Goal: Task Accomplishment & Management: Use online tool/utility

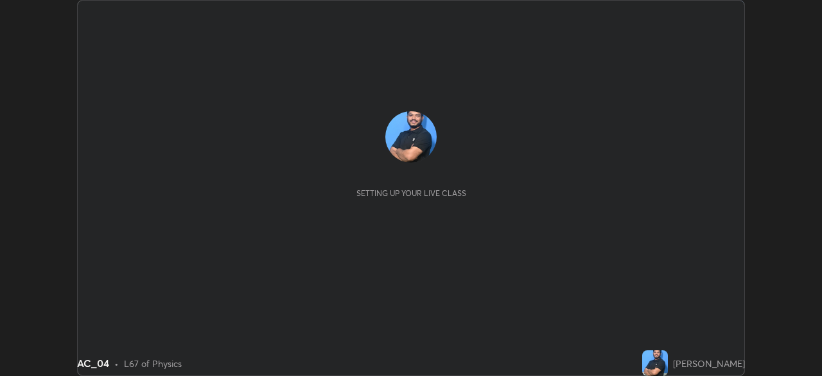
scroll to position [376, 822]
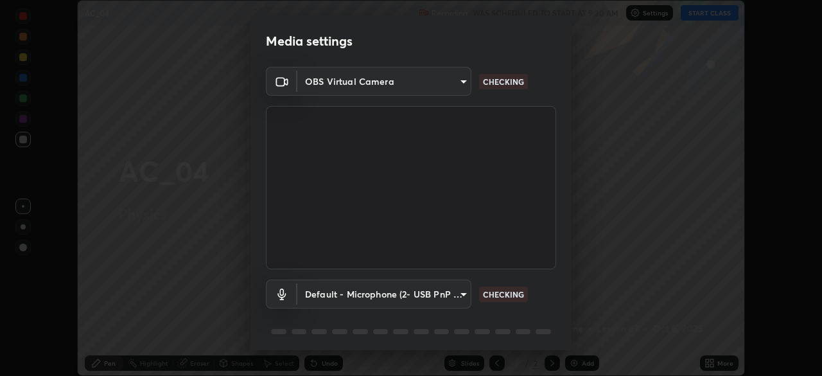
type input "e71460e2f3b1088b793b916af5c4649f3a08c12dec8142a086c785943032b170"
type input "default"
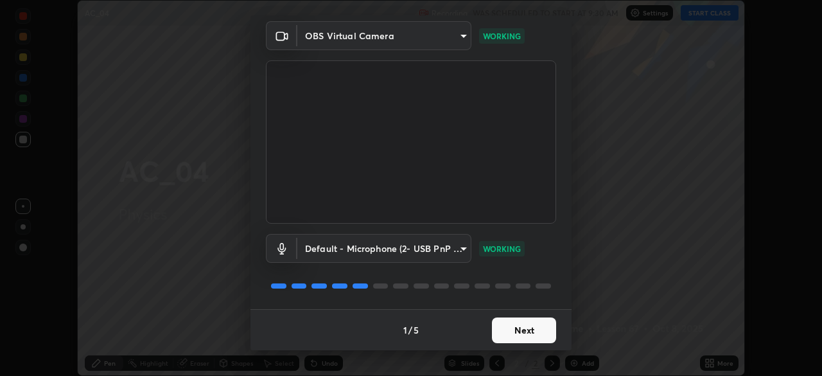
click at [522, 336] on button "Next" at bounding box center [524, 330] width 64 height 26
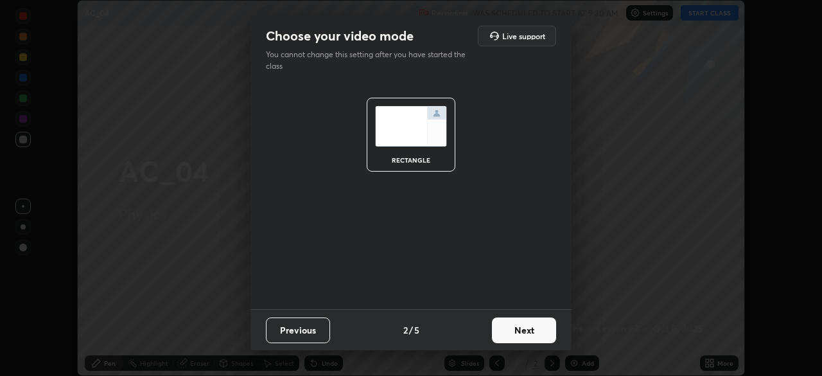
click at [525, 332] on button "Next" at bounding box center [524, 330] width 64 height 26
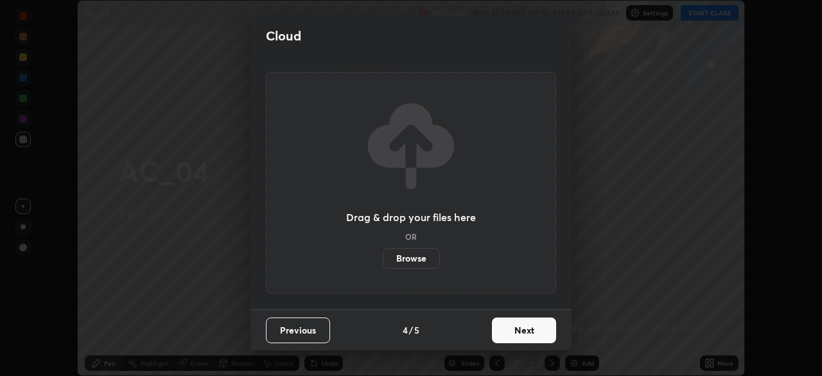
click at [528, 332] on button "Next" at bounding box center [524, 330] width 64 height 26
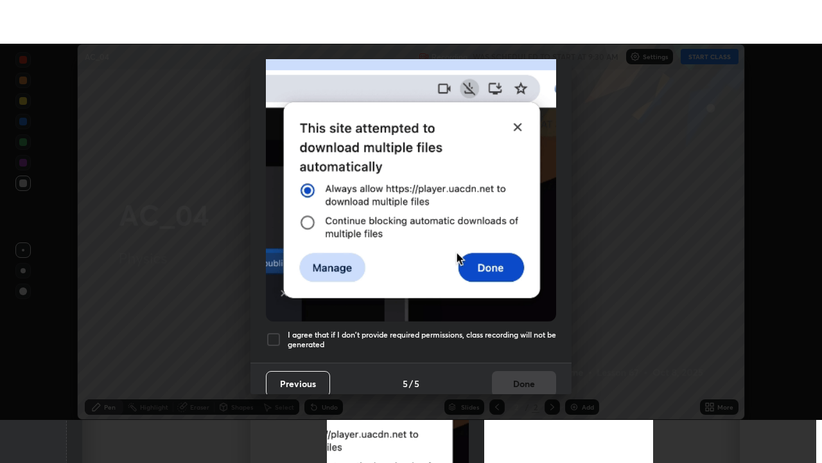
scroll to position [308, 0]
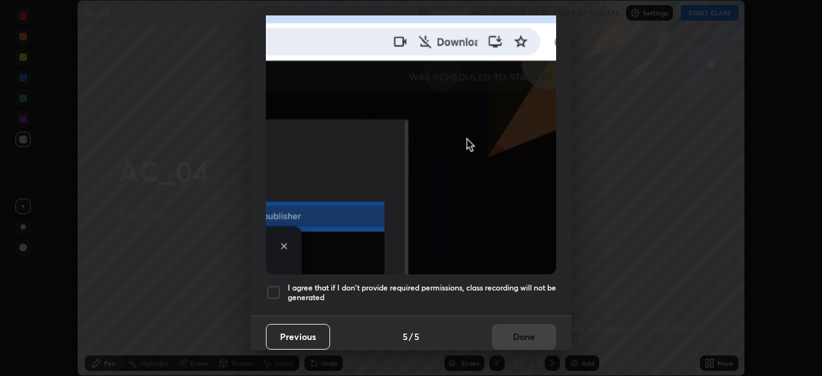
click at [276, 288] on div at bounding box center [273, 292] width 15 height 15
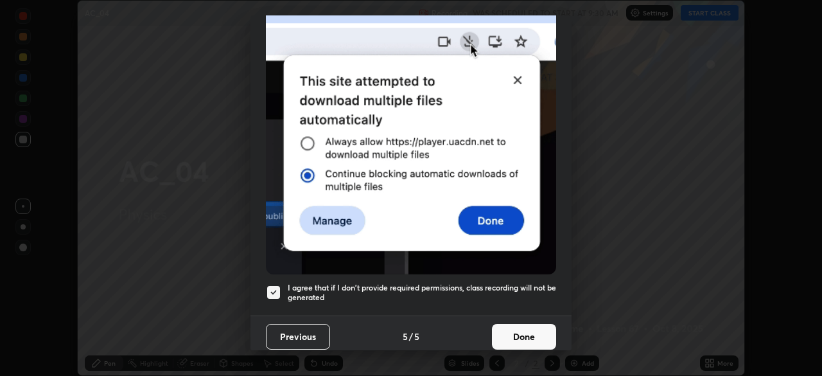
click at [522, 332] on button "Done" at bounding box center [524, 337] width 64 height 26
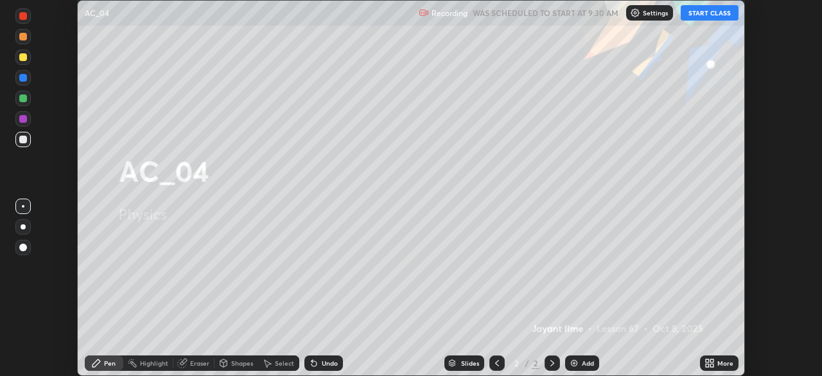
click at [709, 13] on button "START CLASS" at bounding box center [710, 12] width 58 height 15
click at [718, 360] on div "More" at bounding box center [726, 363] width 16 height 6
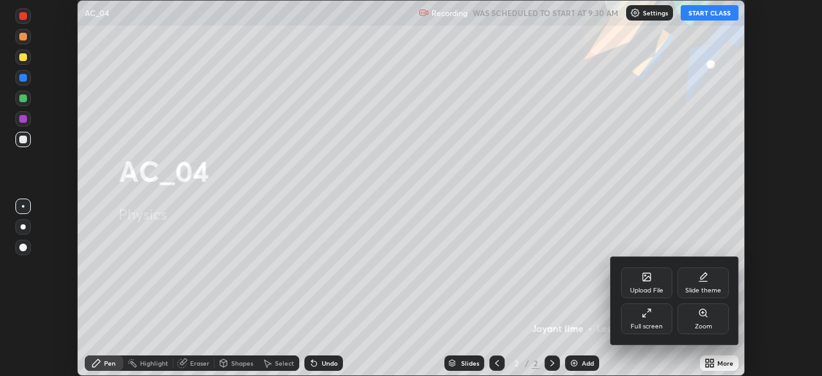
click at [639, 306] on div "Full screen" at bounding box center [646, 318] width 51 height 31
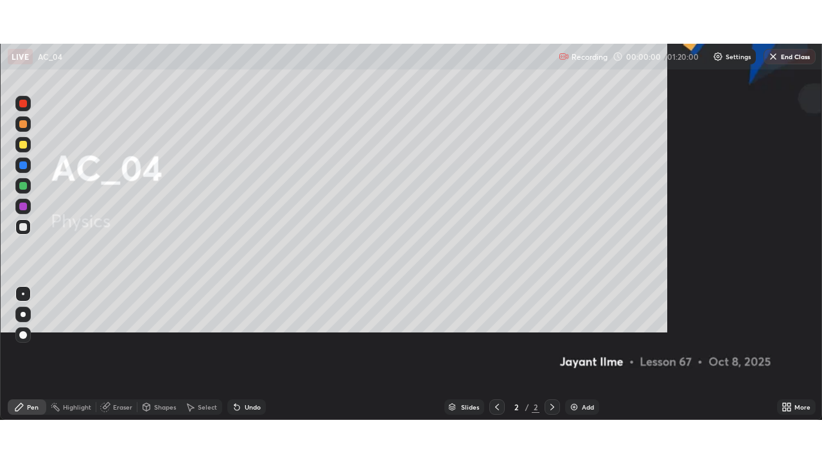
scroll to position [463, 822]
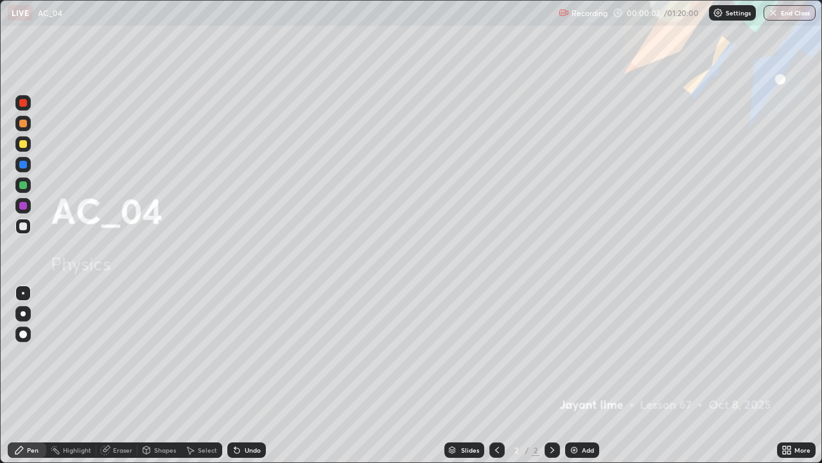
click at [28, 330] on div at bounding box center [22, 333] width 15 height 15
click at [584, 375] on div "Add" at bounding box center [582, 449] width 34 height 15
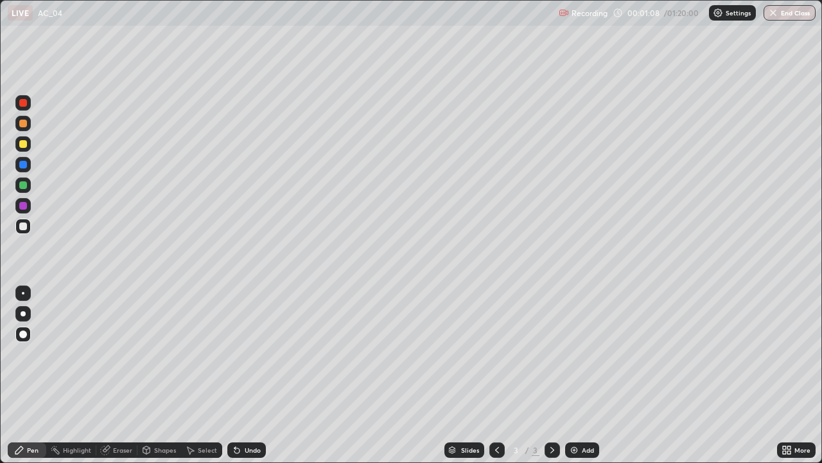
click at [24, 143] on div at bounding box center [23, 144] width 8 height 8
click at [25, 229] on div at bounding box center [23, 226] width 8 height 8
click at [157, 375] on div "Shapes" at bounding box center [165, 450] width 22 height 6
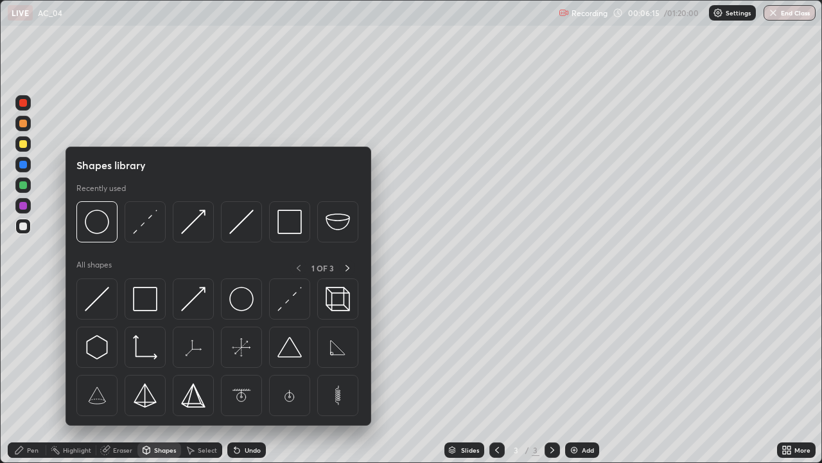
click at [125, 375] on div "Eraser" at bounding box center [116, 449] width 41 height 15
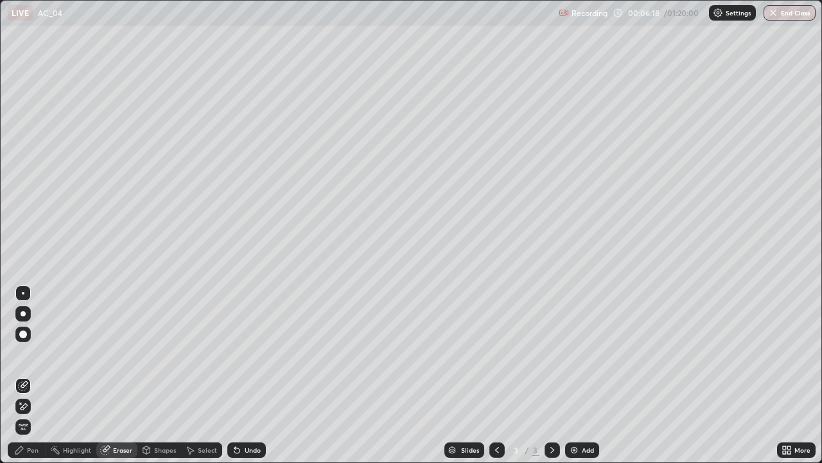
click at [26, 375] on div "Pen" at bounding box center [27, 449] width 39 height 15
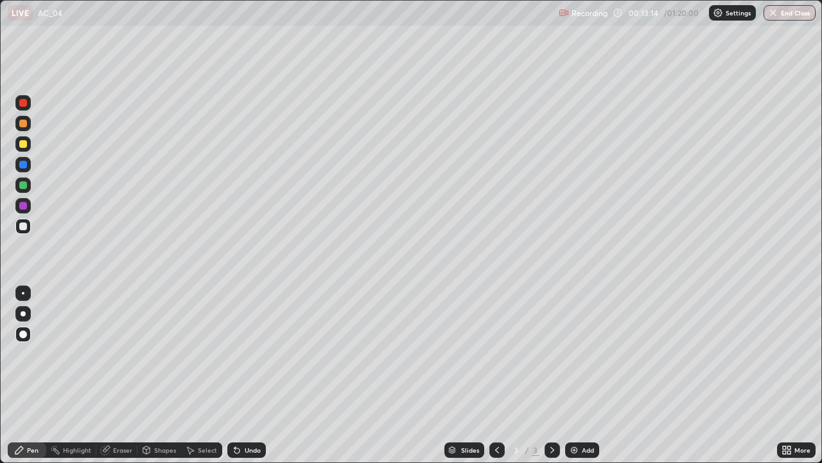
click at [574, 375] on img at bounding box center [574, 450] width 10 height 10
click at [26, 143] on div at bounding box center [23, 144] width 8 height 8
click at [24, 227] on div at bounding box center [23, 226] width 8 height 8
click at [24, 145] on div at bounding box center [23, 144] width 8 height 8
click at [25, 225] on div at bounding box center [23, 226] width 8 height 8
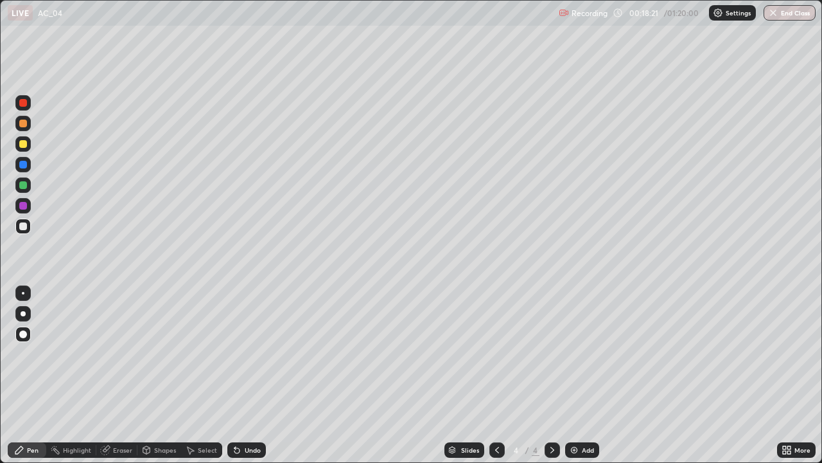
click at [24, 226] on div at bounding box center [23, 226] width 8 height 8
click at [573, 375] on img at bounding box center [574, 450] width 10 height 10
click at [28, 145] on div at bounding box center [22, 143] width 15 height 15
click at [24, 228] on div at bounding box center [23, 226] width 8 height 8
click at [30, 151] on div at bounding box center [22, 144] width 15 height 21
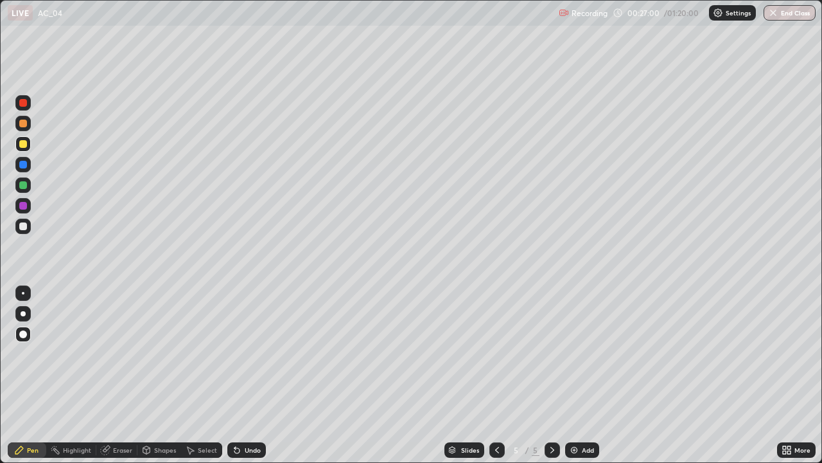
click at [24, 227] on div at bounding box center [23, 226] width 8 height 8
click at [585, 375] on div "Add" at bounding box center [582, 449] width 34 height 15
click at [24, 144] on div at bounding box center [23, 144] width 8 height 8
click at [24, 228] on div at bounding box center [23, 226] width 8 height 8
click at [21, 145] on div at bounding box center [23, 144] width 8 height 8
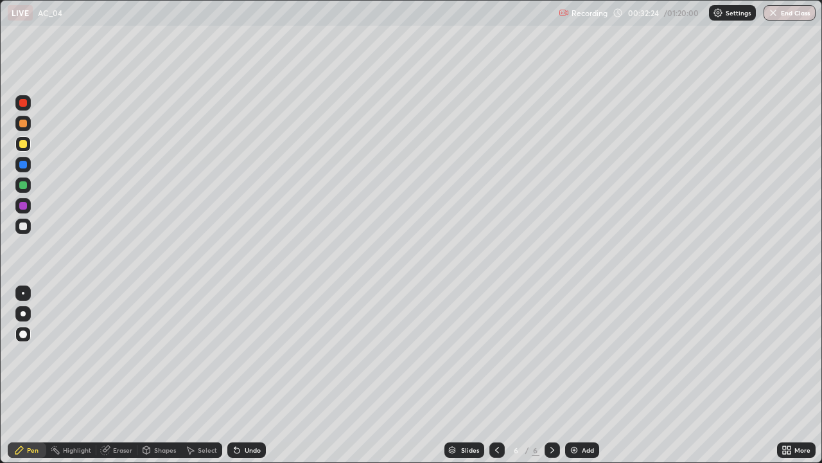
click at [23, 229] on div at bounding box center [23, 226] width 8 height 8
click at [118, 375] on div "Eraser" at bounding box center [122, 450] width 19 height 6
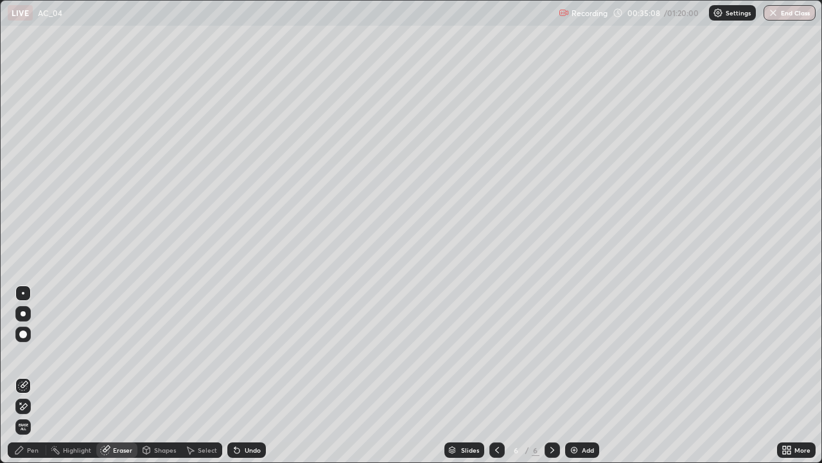
click at [26, 375] on div "Pen" at bounding box center [27, 449] width 39 height 15
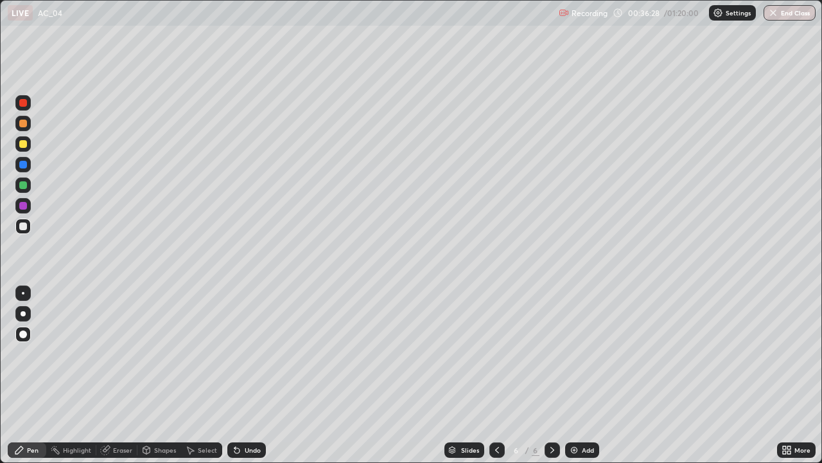
click at [24, 147] on div at bounding box center [23, 144] width 8 height 8
click at [17, 231] on div at bounding box center [22, 225] width 15 height 15
click at [24, 147] on div at bounding box center [23, 144] width 8 height 8
click at [26, 227] on div at bounding box center [23, 226] width 8 height 8
click at [574, 375] on img at bounding box center [574, 450] width 10 height 10
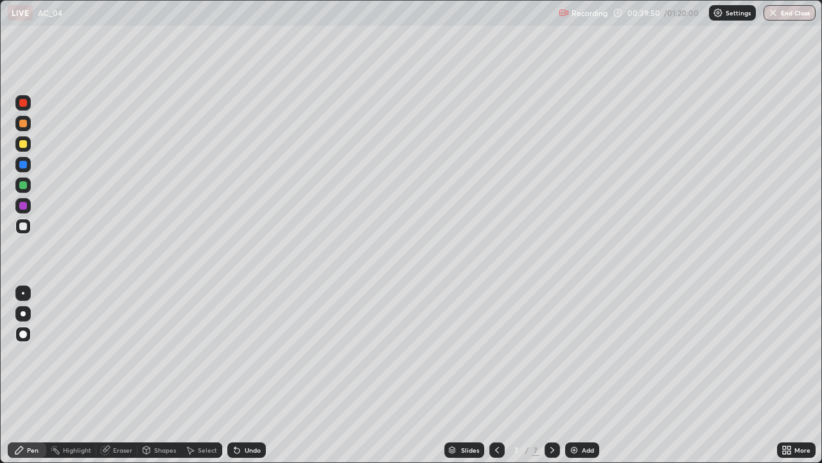
click at [24, 141] on div at bounding box center [23, 144] width 8 height 8
click at [24, 229] on div at bounding box center [23, 226] width 8 height 8
click at [235, 375] on icon at bounding box center [237, 450] width 5 height 5
click at [240, 375] on icon at bounding box center [237, 450] width 10 height 10
click at [21, 184] on div at bounding box center [23, 185] width 8 height 8
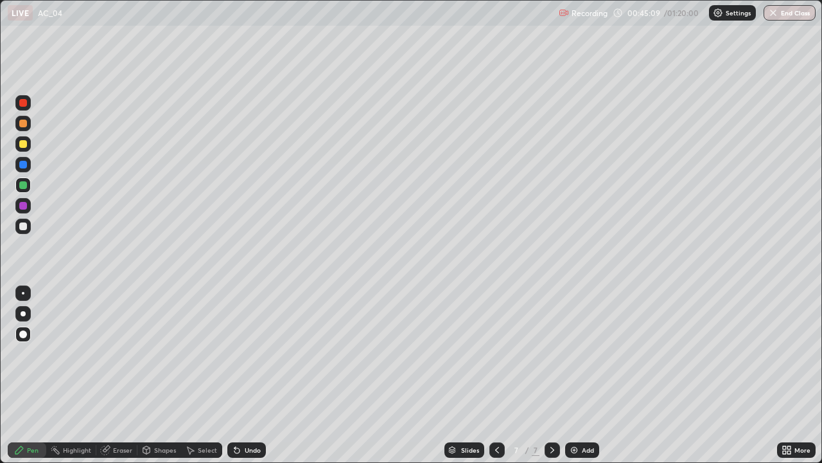
click at [572, 375] on img at bounding box center [574, 450] width 10 height 10
click at [26, 145] on div at bounding box center [23, 144] width 8 height 8
click at [24, 223] on div at bounding box center [23, 226] width 8 height 8
click at [251, 375] on div "Undo" at bounding box center [253, 450] width 16 height 6
click at [239, 375] on icon at bounding box center [237, 450] width 10 height 10
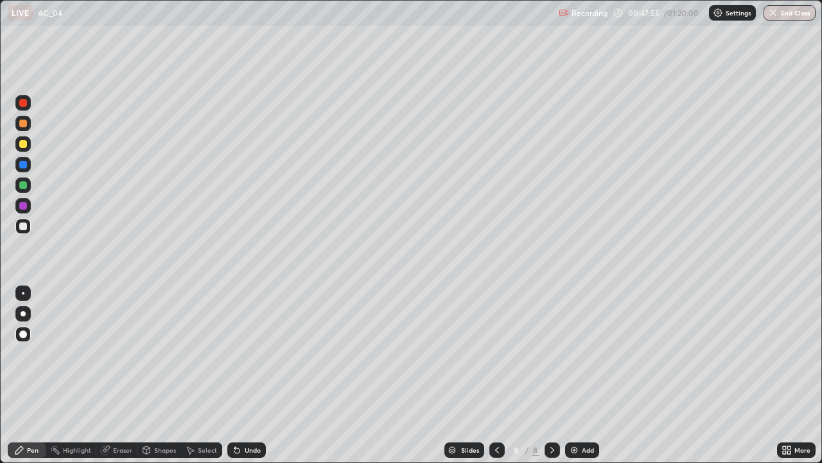
click at [241, 375] on div "Undo" at bounding box center [246, 449] width 39 height 15
click at [246, 375] on div "Undo" at bounding box center [253, 450] width 16 height 6
click at [250, 375] on div "Undo" at bounding box center [253, 450] width 16 height 6
click at [246, 375] on div "Undo" at bounding box center [253, 450] width 16 height 6
click at [24, 141] on div at bounding box center [23, 144] width 8 height 8
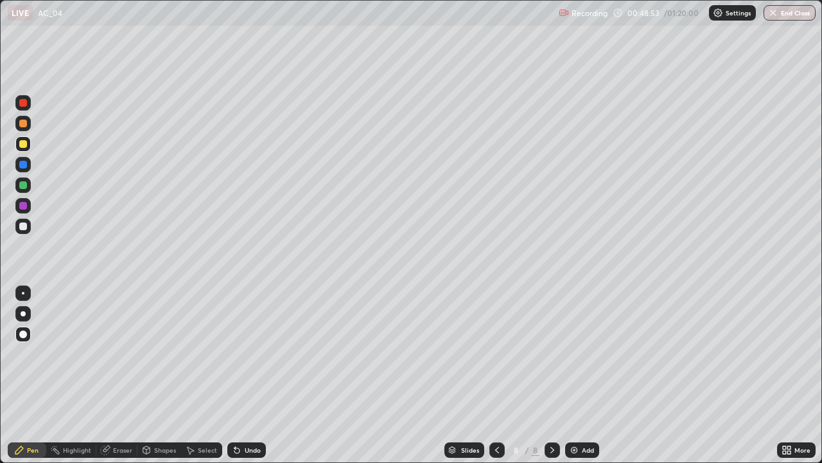
click at [22, 226] on div at bounding box center [23, 226] width 8 height 8
click at [497, 375] on div at bounding box center [497, 449] width 15 height 15
click at [495, 375] on icon at bounding box center [497, 450] width 10 height 10
click at [494, 375] on icon at bounding box center [497, 450] width 10 height 10
click at [551, 375] on icon at bounding box center [552, 450] width 10 height 10
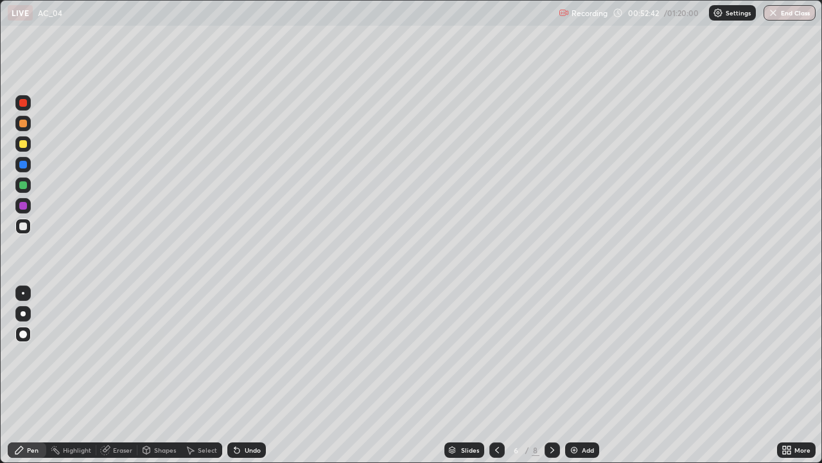
click at [551, 375] on icon at bounding box center [552, 450] width 10 height 10
click at [576, 375] on img at bounding box center [574, 450] width 10 height 10
click at [24, 143] on div at bounding box center [23, 144] width 8 height 8
click at [24, 226] on div at bounding box center [23, 226] width 8 height 8
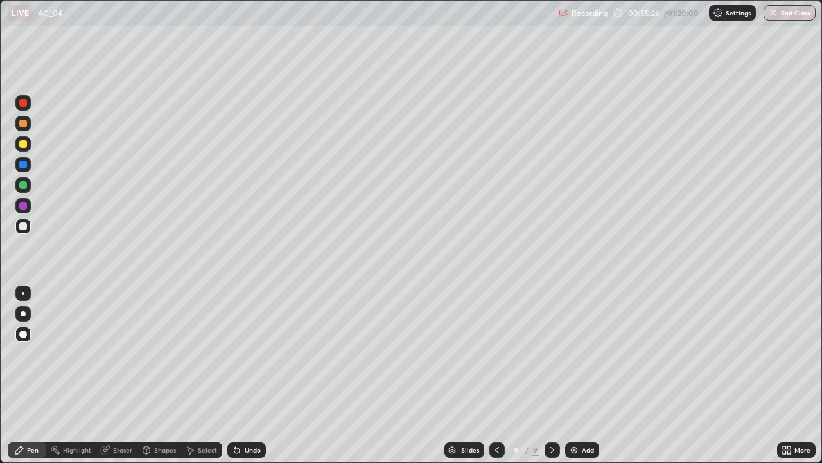
click at [567, 375] on div "Add" at bounding box center [582, 449] width 34 height 15
click at [25, 146] on div at bounding box center [23, 144] width 8 height 8
click at [24, 227] on div at bounding box center [23, 226] width 8 height 8
click at [252, 375] on div "Undo" at bounding box center [246, 449] width 39 height 15
click at [251, 375] on div "Undo" at bounding box center [246, 449] width 39 height 15
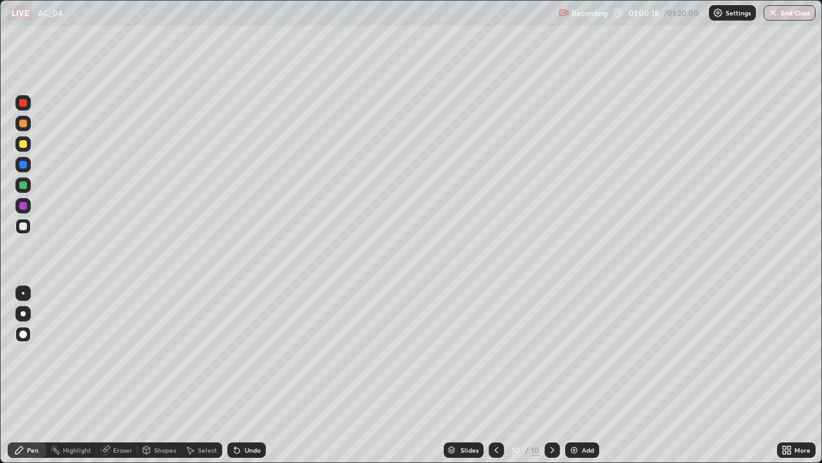
click at [252, 375] on div "Undo" at bounding box center [246, 449] width 39 height 15
click at [572, 375] on img at bounding box center [574, 450] width 10 height 10
click at [495, 375] on icon at bounding box center [497, 450] width 10 height 10
click at [551, 375] on icon at bounding box center [552, 450] width 10 height 10
click at [22, 143] on div at bounding box center [23, 144] width 8 height 8
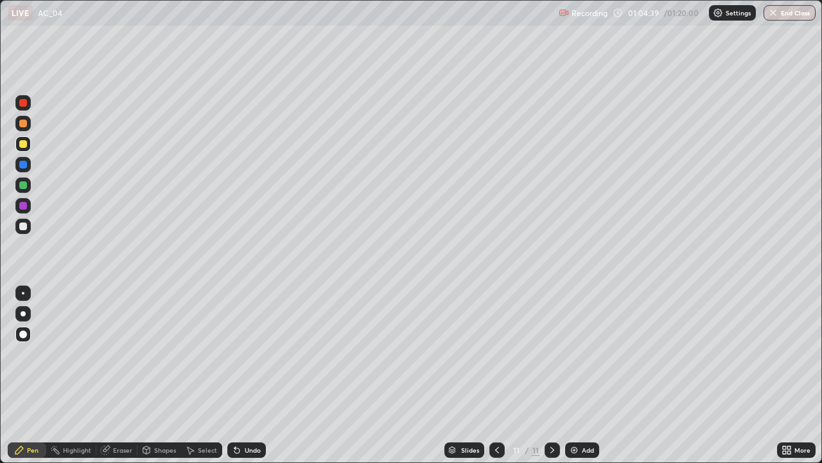
click at [23, 165] on div at bounding box center [23, 165] width 8 height 8
click at [25, 186] on div at bounding box center [23, 185] width 8 height 8
click at [24, 164] on div at bounding box center [23, 165] width 8 height 8
click at [20, 229] on div at bounding box center [23, 226] width 8 height 8
click at [551, 375] on icon at bounding box center [552, 450] width 10 height 10
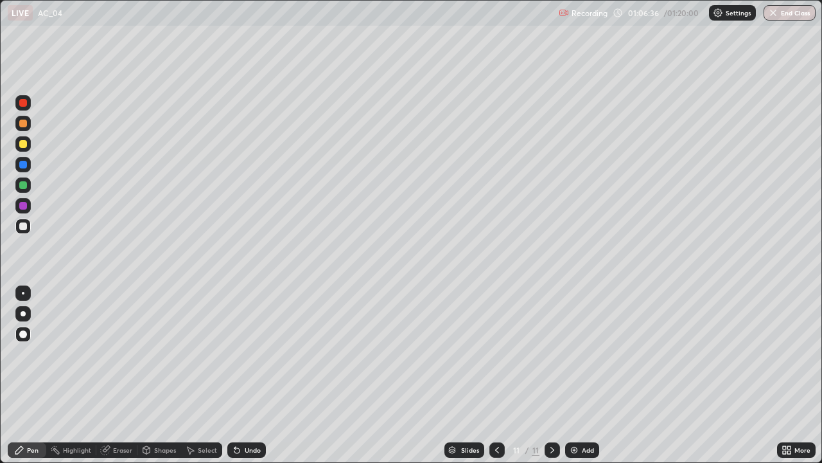
click at [574, 375] on img at bounding box center [574, 450] width 10 height 10
click at [26, 227] on div at bounding box center [23, 226] width 8 height 8
click at [490, 375] on div at bounding box center [497, 449] width 15 height 15
click at [496, 375] on icon at bounding box center [497, 450] width 10 height 10
click at [497, 375] on icon at bounding box center [497, 450] width 10 height 10
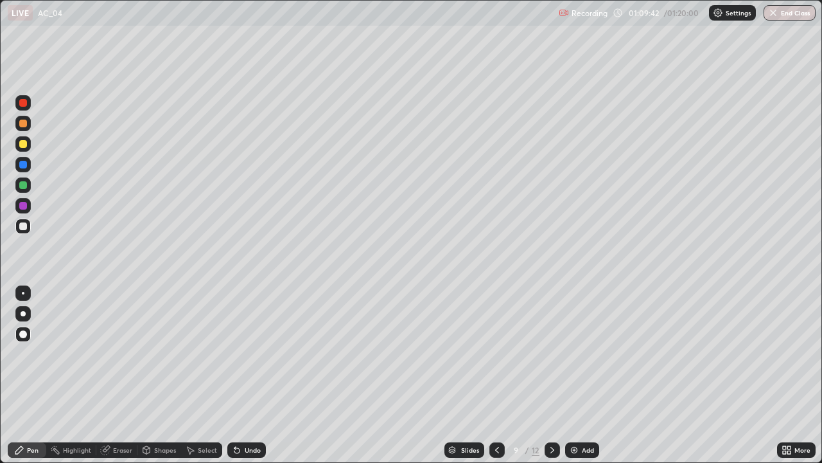
click at [498, 375] on icon at bounding box center [497, 450] width 10 height 10
click at [499, 375] on icon at bounding box center [497, 450] width 10 height 10
click at [501, 375] on div at bounding box center [497, 449] width 15 height 15
click at [502, 375] on div at bounding box center [497, 449] width 15 height 15
click at [553, 375] on icon at bounding box center [552, 450] width 10 height 10
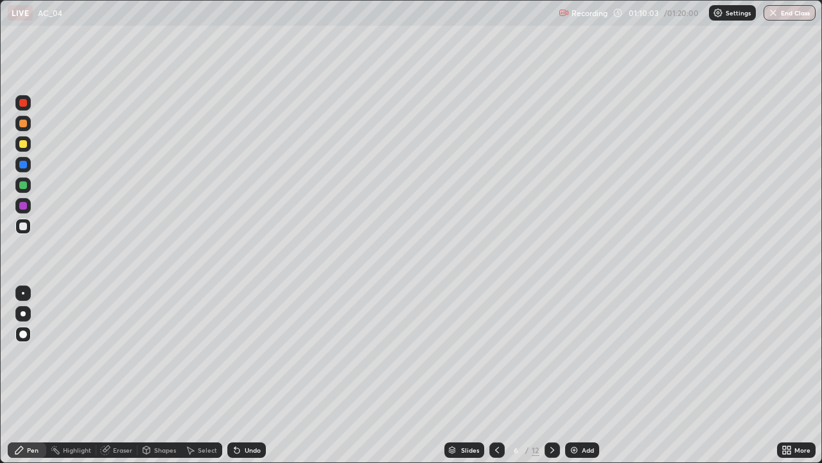
click at [554, 375] on div at bounding box center [552, 449] width 15 height 15
click at [553, 375] on icon at bounding box center [552, 450] width 10 height 10
click at [551, 375] on icon at bounding box center [552, 450] width 10 height 10
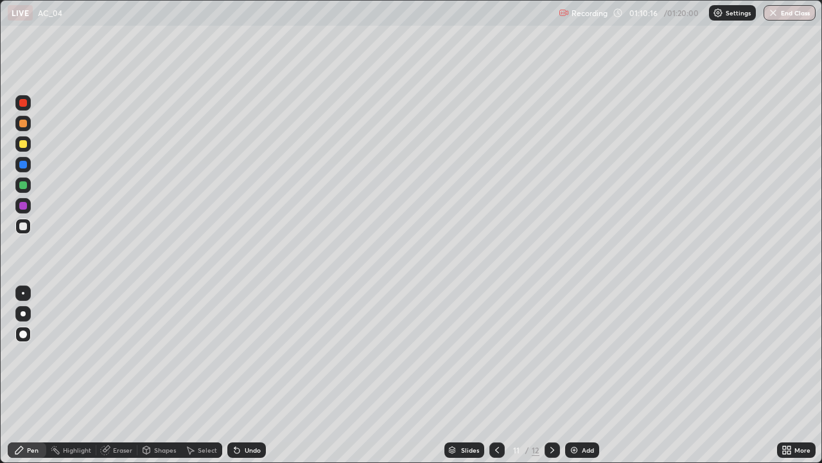
click at [558, 375] on div at bounding box center [552, 449] width 15 height 15
click at [250, 375] on div "Undo" at bounding box center [253, 450] width 16 height 6
click at [498, 375] on icon at bounding box center [497, 450] width 10 height 10
click at [501, 375] on icon at bounding box center [497, 450] width 10 height 10
click at [496, 375] on icon at bounding box center [497, 450] width 10 height 10
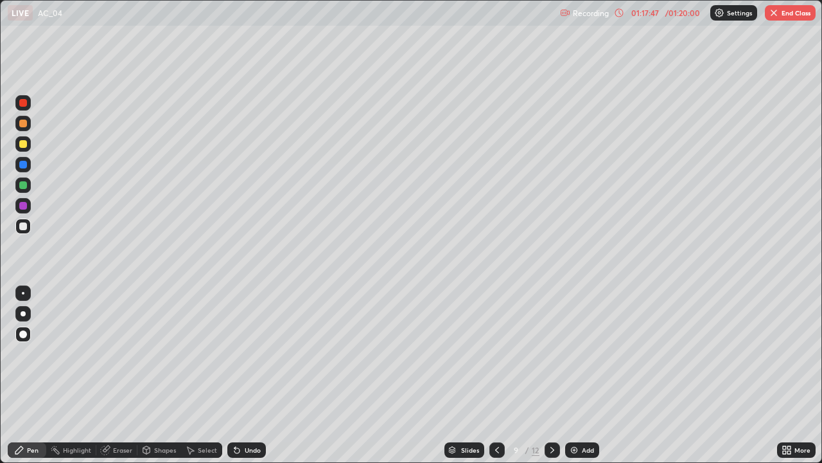
click at [496, 375] on icon at bounding box center [497, 450] width 10 height 10
click at [552, 375] on icon at bounding box center [552, 450] width 10 height 10
click at [445, 375] on div "Slides" at bounding box center [465, 449] width 40 height 15
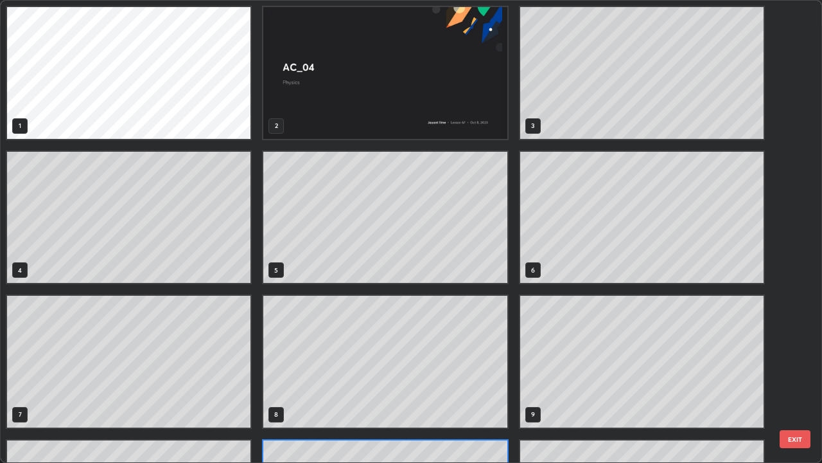
scroll to position [116, 0]
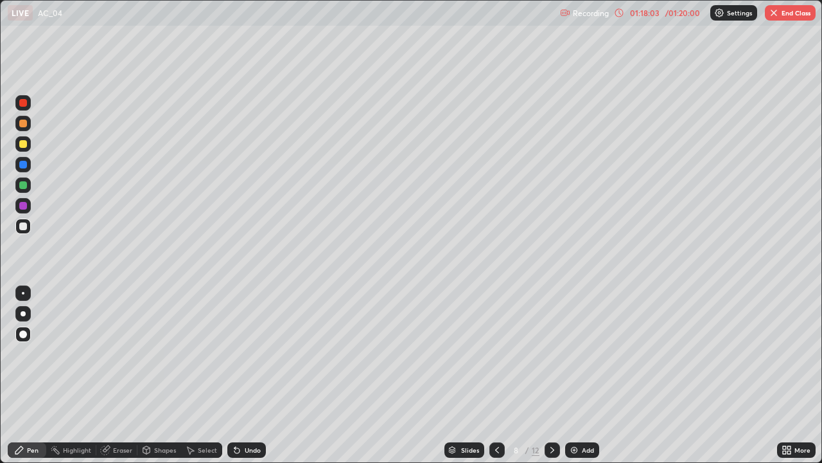
click at [466, 375] on div "Slides" at bounding box center [470, 450] width 18 height 6
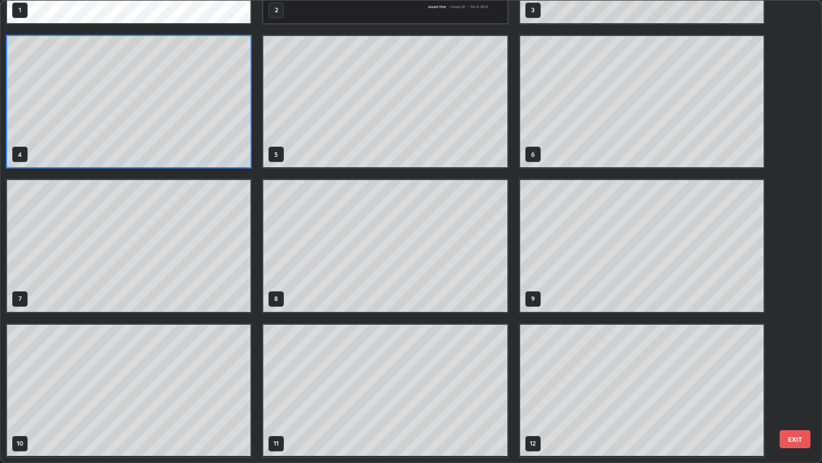
click at [781, 375] on button "EXIT" at bounding box center [795, 439] width 31 height 18
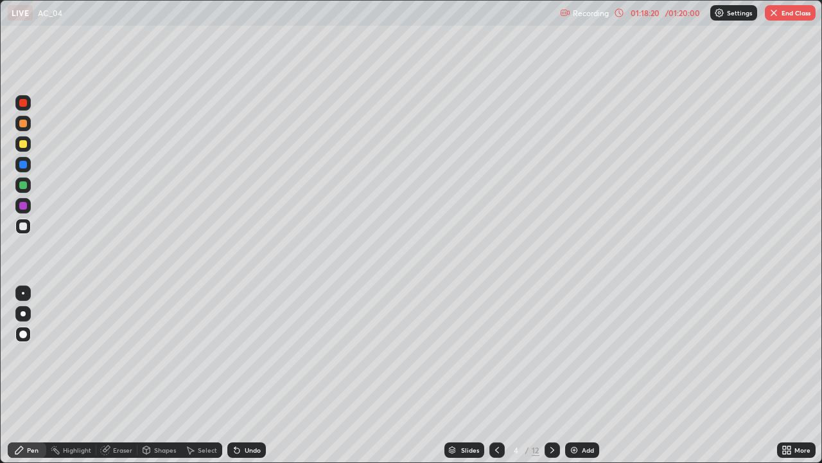
click at [786, 1] on div "1 2 3 4 5 6 7 8 9 10 11 12 EXIT" at bounding box center [411, 1] width 821 height 0
click at [784, 375] on icon at bounding box center [784, 447] width 3 height 3
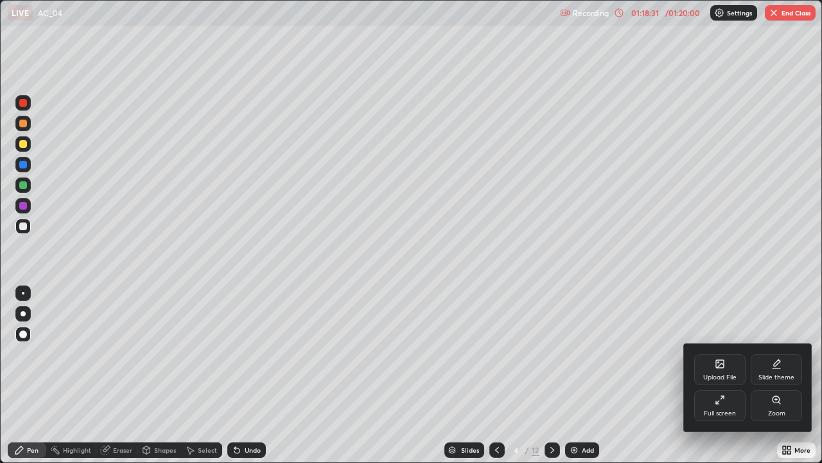
click at [23, 375] on div at bounding box center [411, 231] width 822 height 463
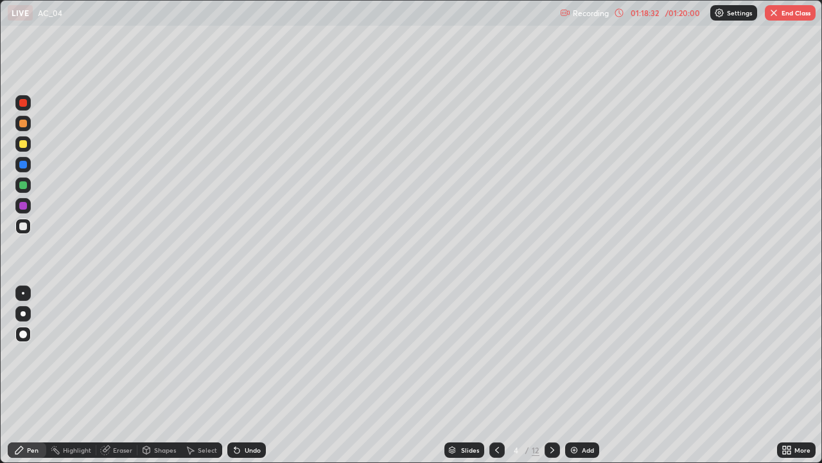
click at [21, 329] on div at bounding box center [22, 333] width 15 height 15
click at [26, 224] on div at bounding box center [23, 226] width 8 height 8
click at [789, 375] on icon at bounding box center [789, 447] width 3 height 3
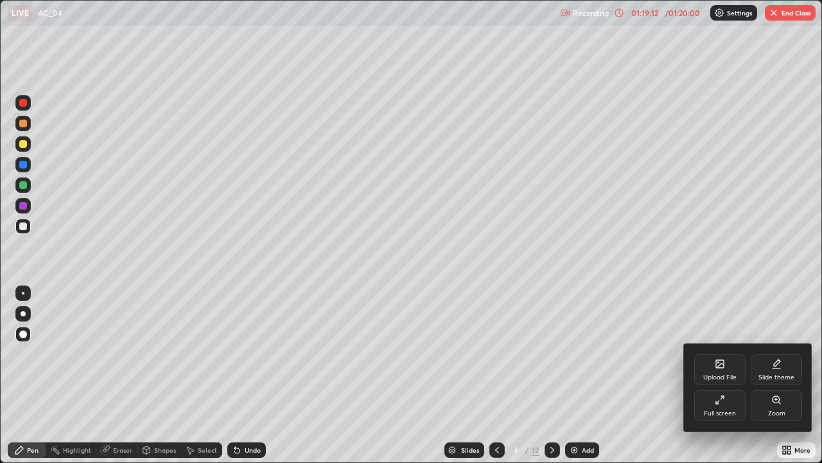
click at [723, 375] on div "Full screen" at bounding box center [720, 405] width 51 height 31
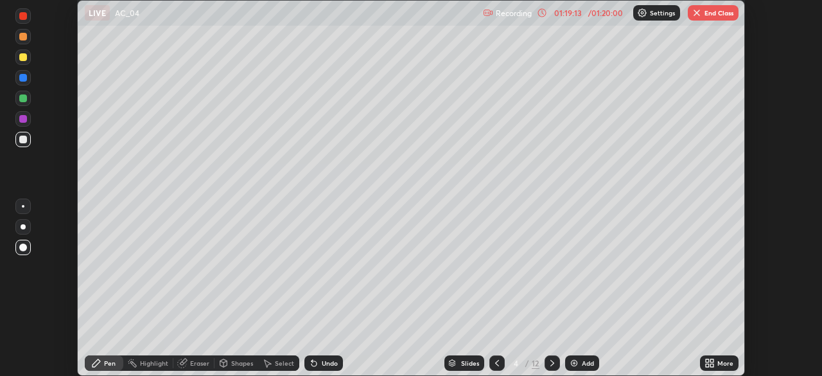
scroll to position [63873, 63427]
click at [722, 14] on button "End Class" at bounding box center [713, 12] width 51 height 15
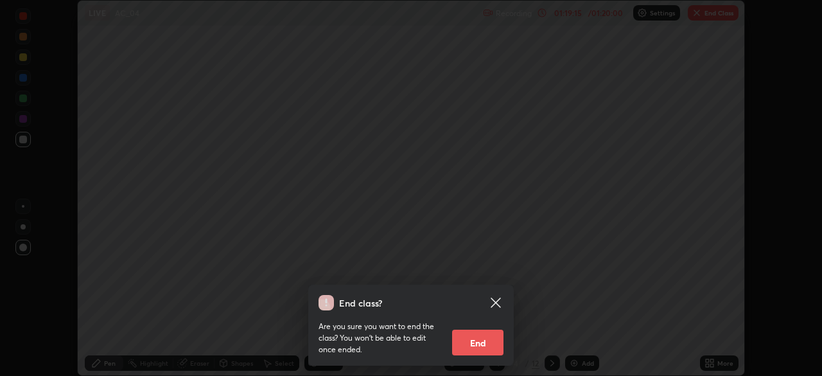
click at [495, 334] on button "End" at bounding box center [477, 343] width 51 height 26
